Goal: Complete application form

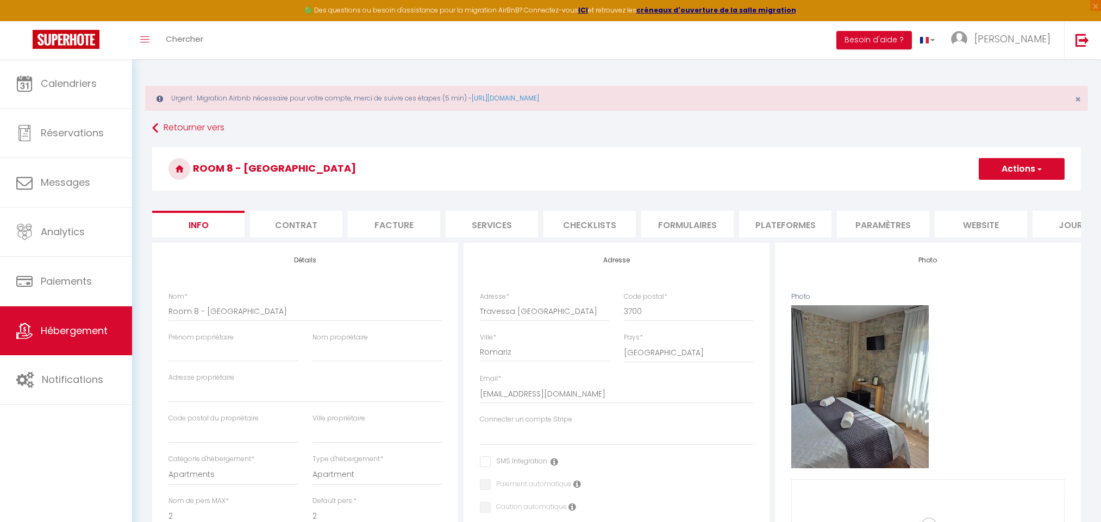
select select "2"
select select "1"
select select "16:00"
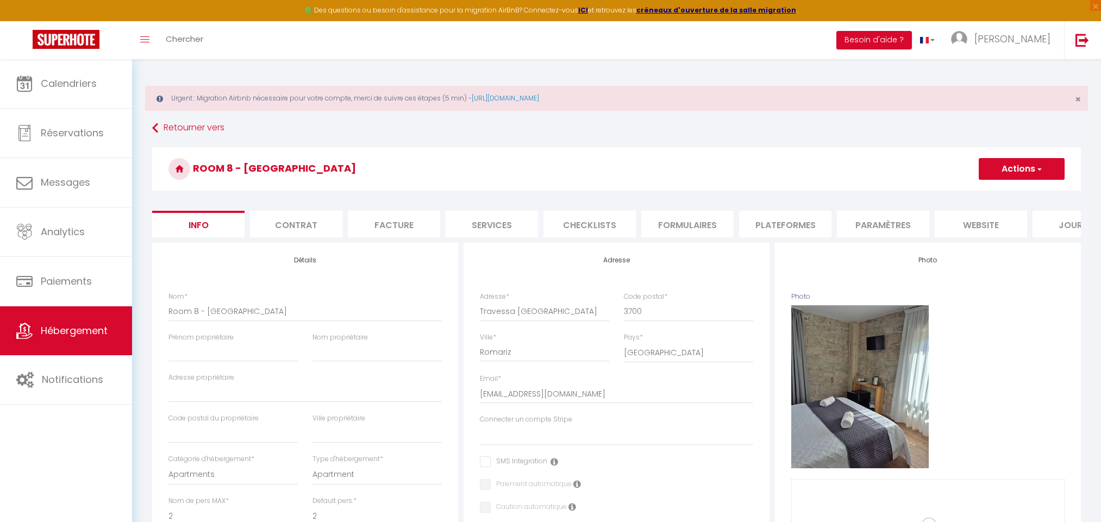
select select "23:45"
select select "11:00"
select select "30"
select select "120"
select select "2"
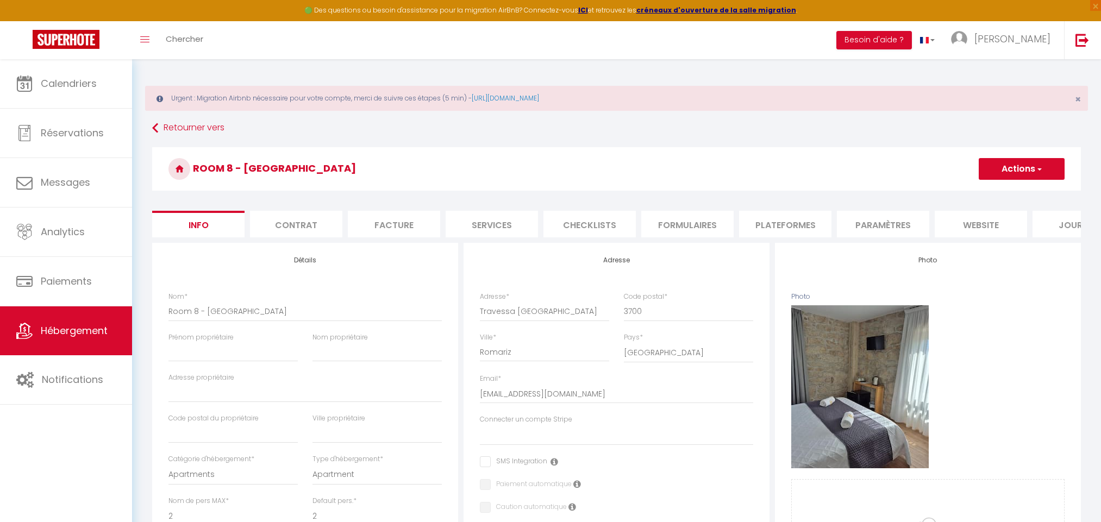
select select
select select "28"
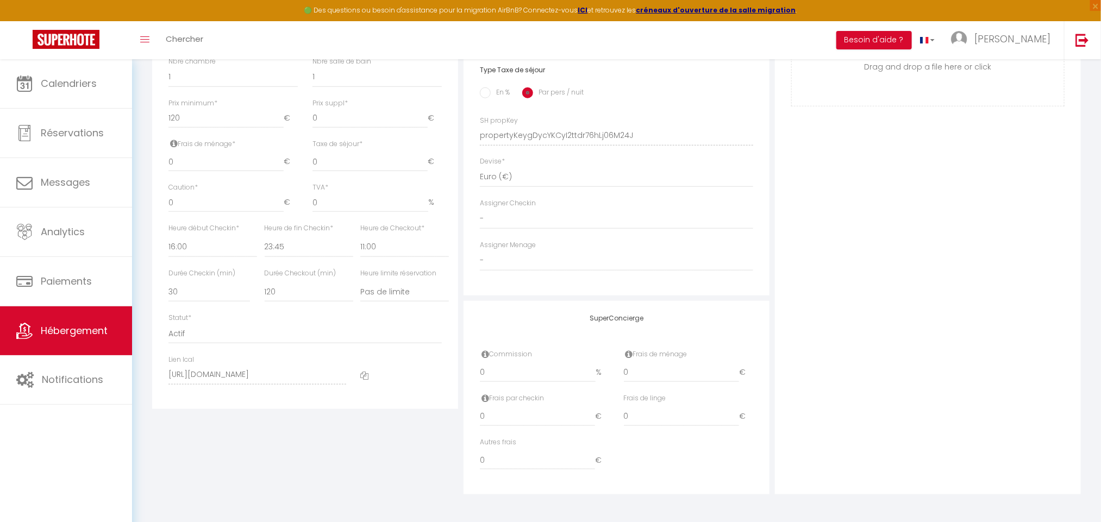
click at [360, 374] on icon at bounding box center [364, 376] width 8 height 8
